Goal: Information Seeking & Learning: Learn about a topic

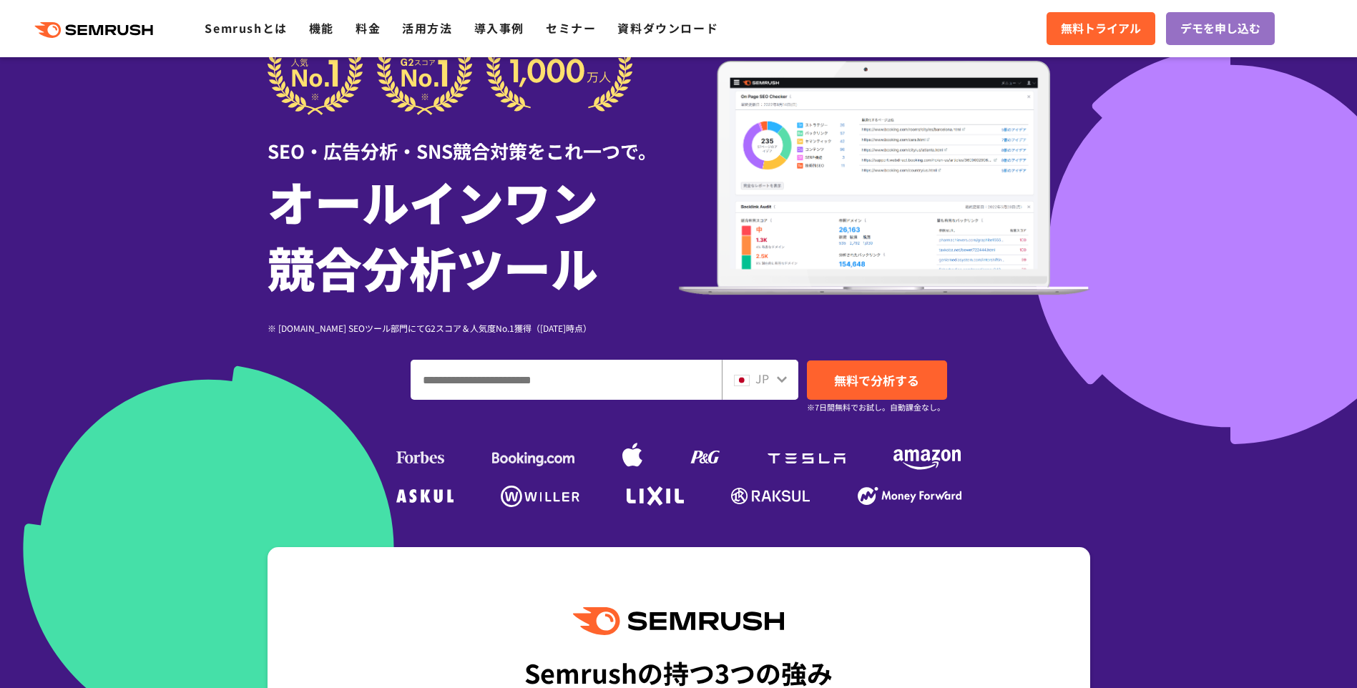
click at [786, 384] on icon at bounding box center [781, 378] width 11 height 11
click at [783, 383] on icon at bounding box center [781, 378] width 11 height 11
click at [773, 381] on div "JP" at bounding box center [757, 379] width 46 height 19
click at [776, 381] on icon at bounding box center [781, 378] width 11 height 11
click at [779, 380] on icon at bounding box center [782, 379] width 10 height 6
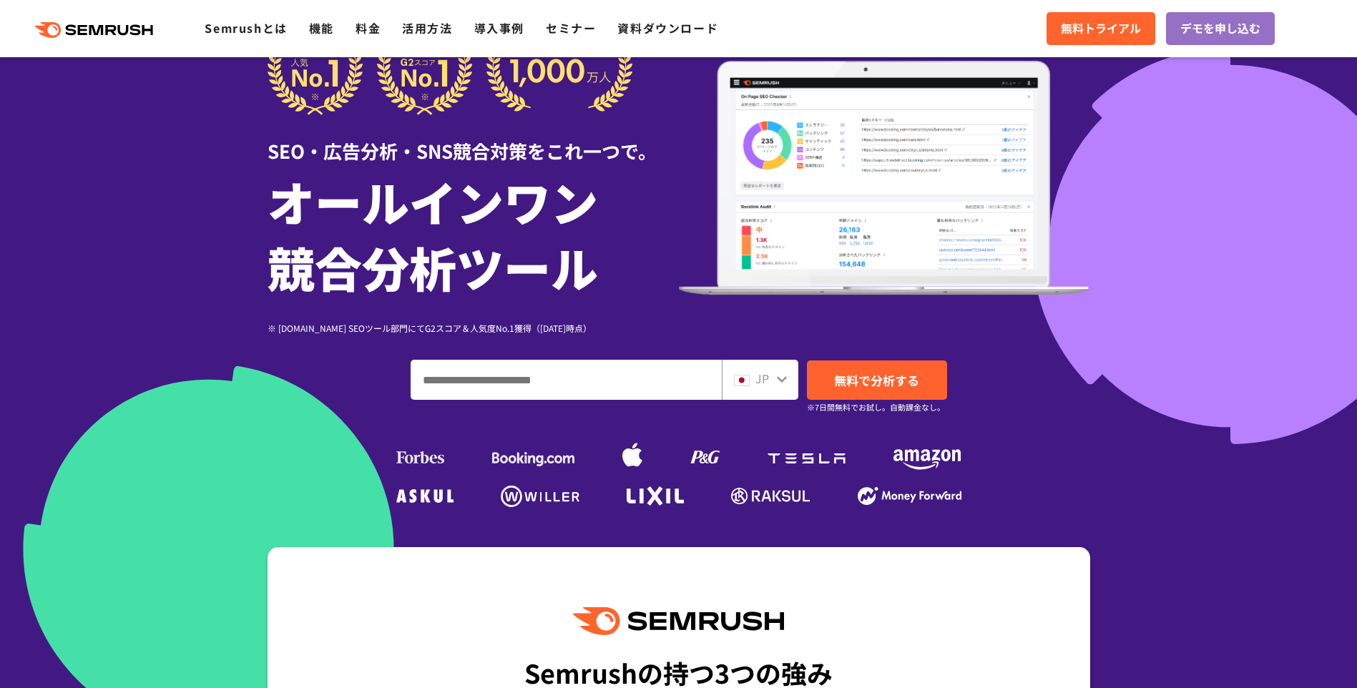
click at [752, 378] on div "JP" at bounding box center [757, 379] width 46 height 19
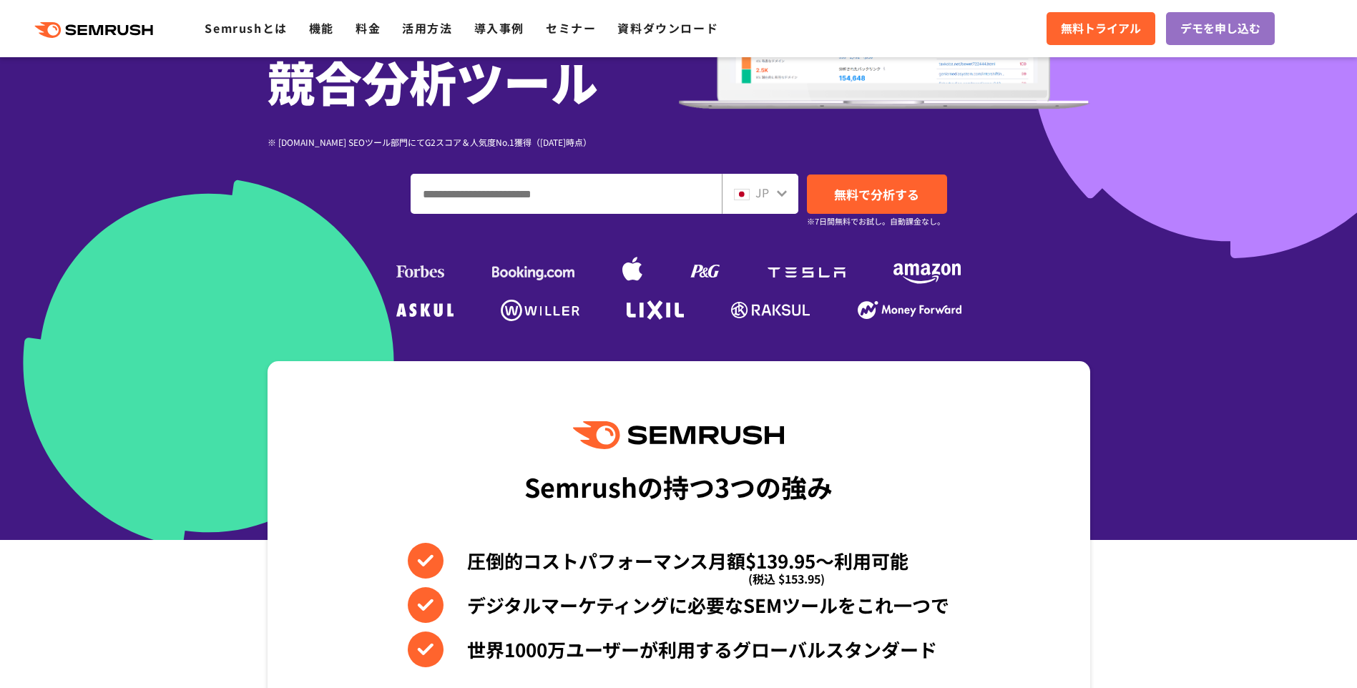
scroll to position [143, 0]
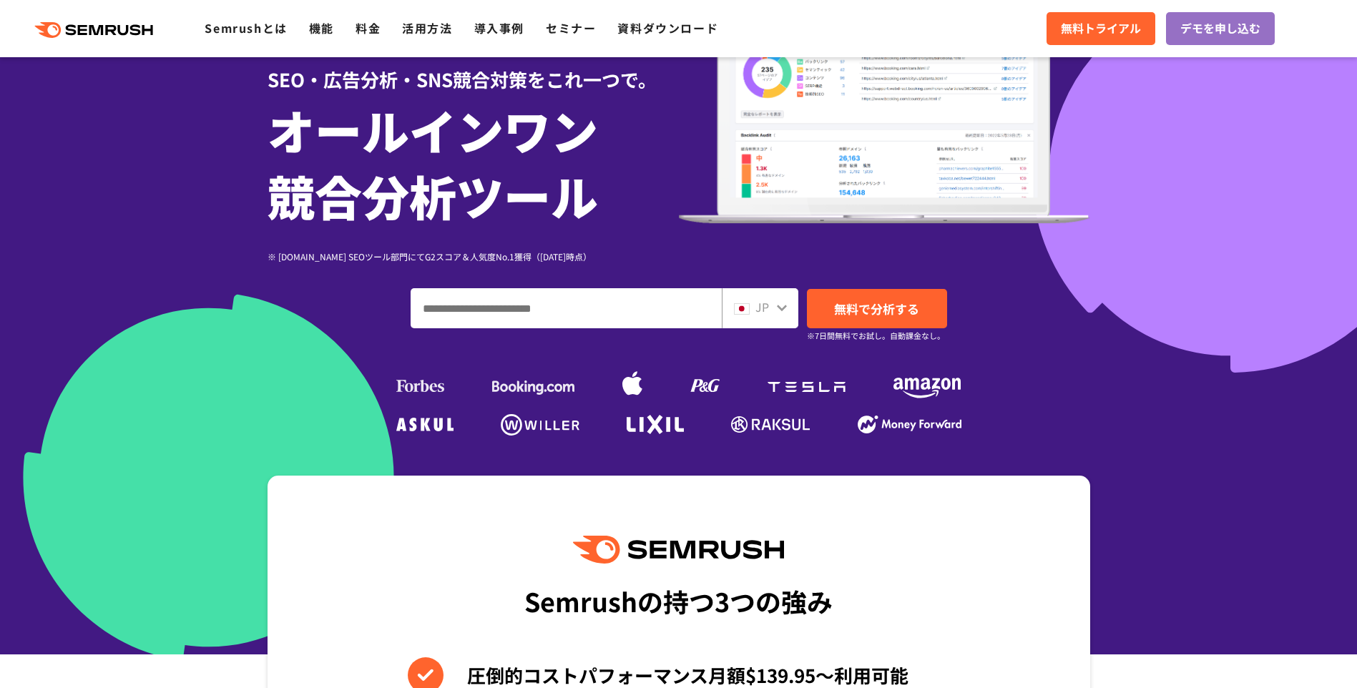
click at [780, 305] on icon at bounding box center [781, 307] width 11 height 11
click at [601, 309] on input "ドメイン、キーワードまたはURLを入力してください" at bounding box center [566, 308] width 310 height 39
type input "**"
click at [839, 323] on link "無料で分析する" at bounding box center [877, 308] width 140 height 39
drag, startPoint x: 344, startPoint y: 27, endPoint x: 356, endPoint y: 49, distance: 25.0
